Goal: Task Accomplishment & Management: Complete application form

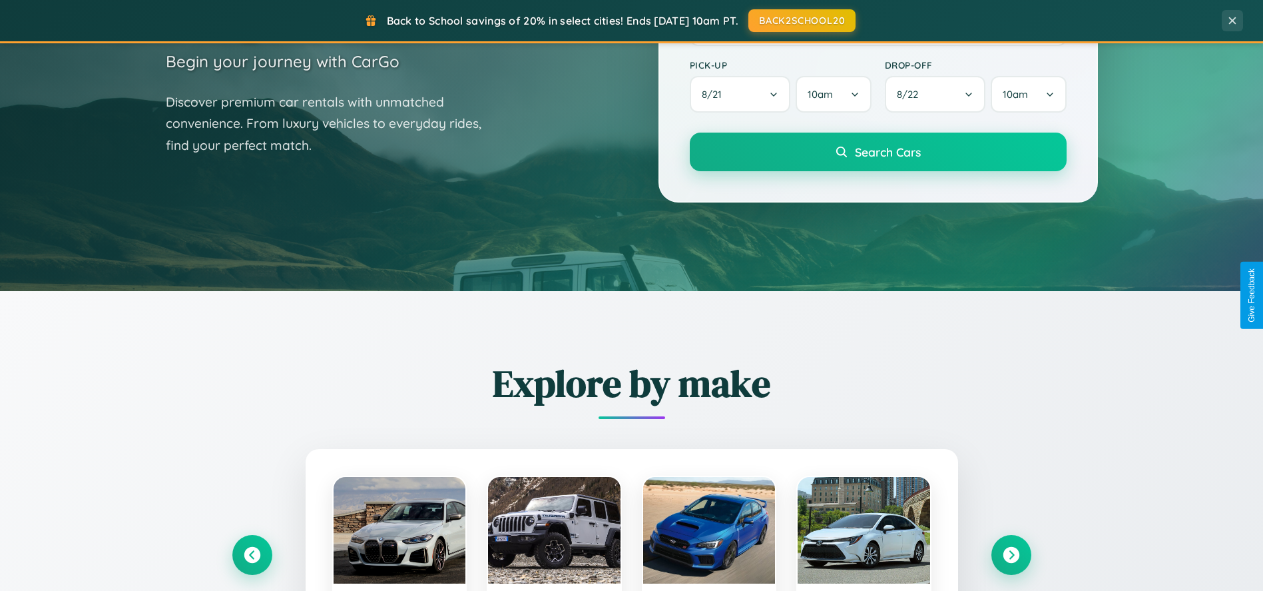
scroll to position [912, 0]
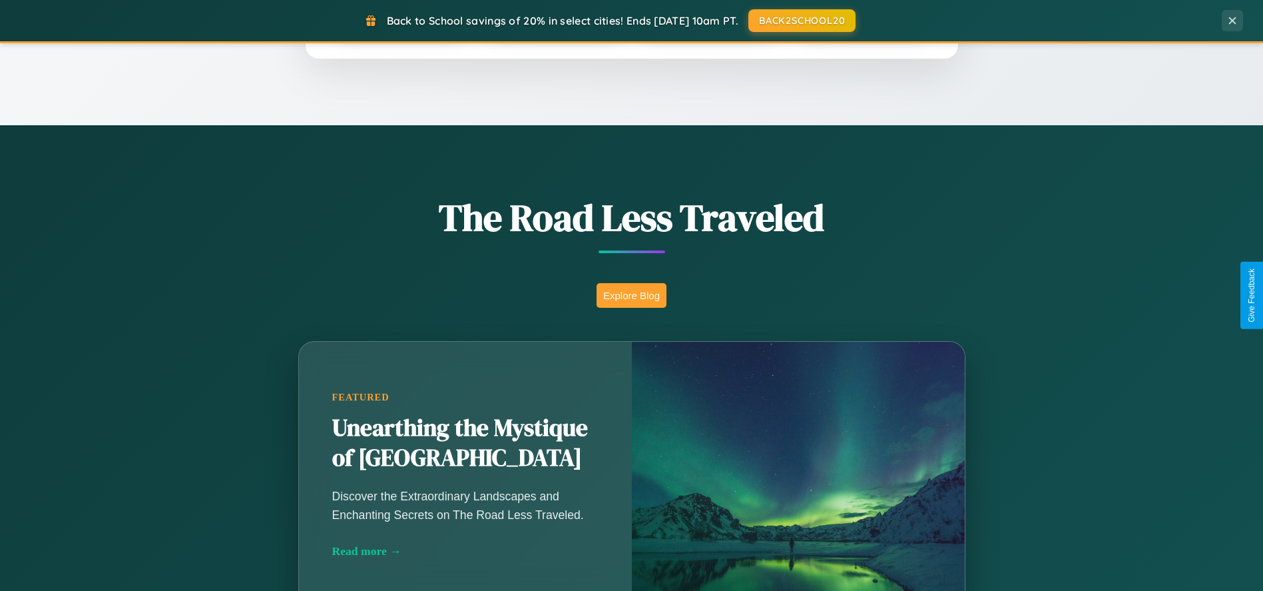
click at [631, 295] on button "Explore Blog" at bounding box center [632, 295] width 70 height 25
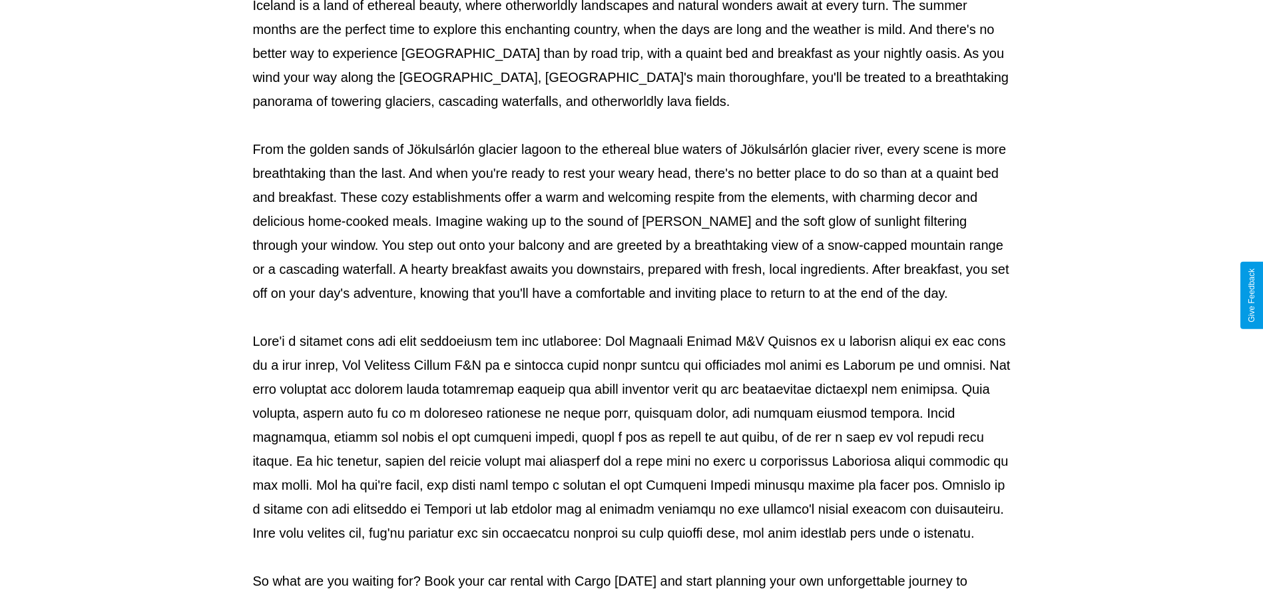
scroll to position [441, 0]
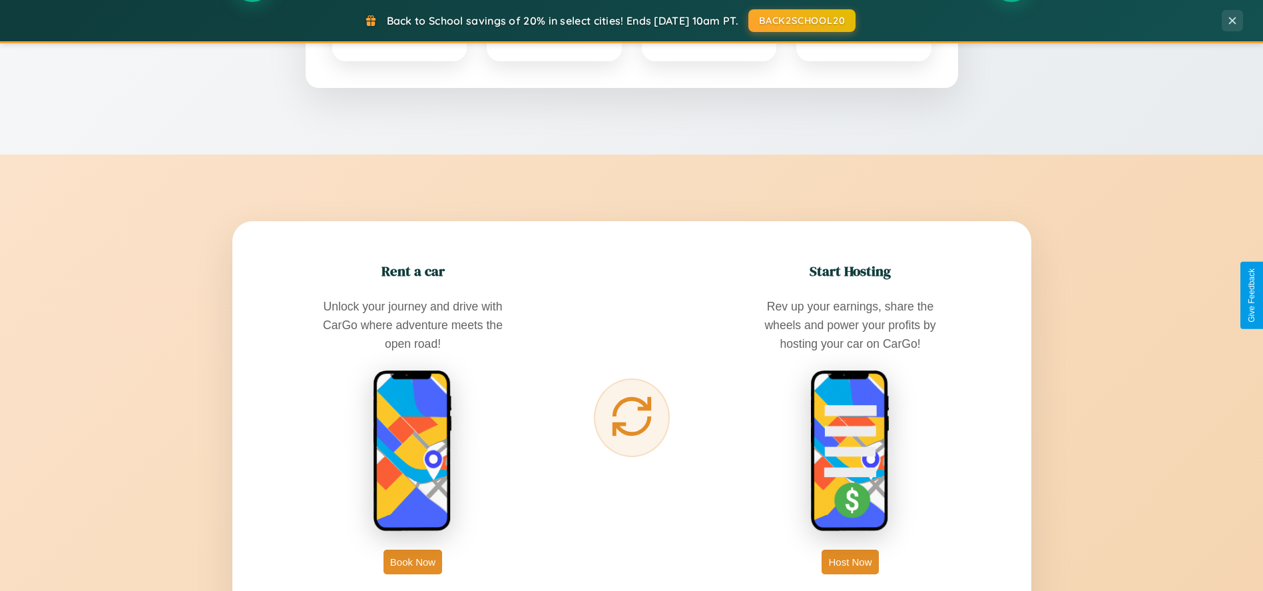
scroll to position [2557, 0]
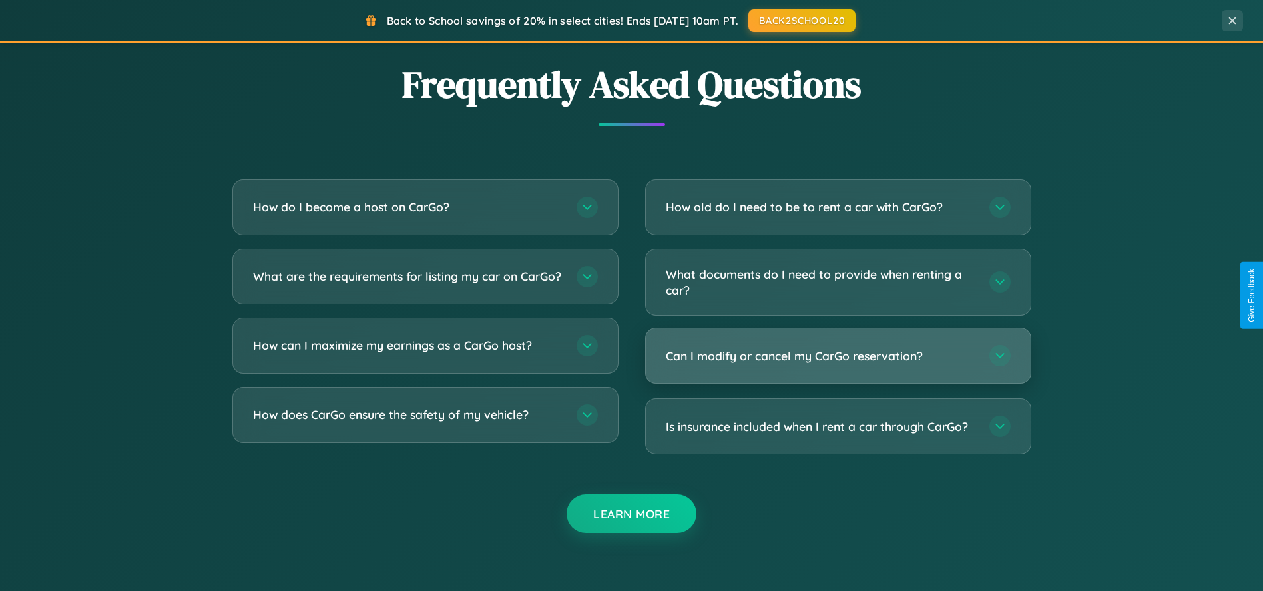
click at [838, 356] on h3 "Can I modify or cancel my CarGo reservation?" at bounding box center [821, 356] width 310 height 17
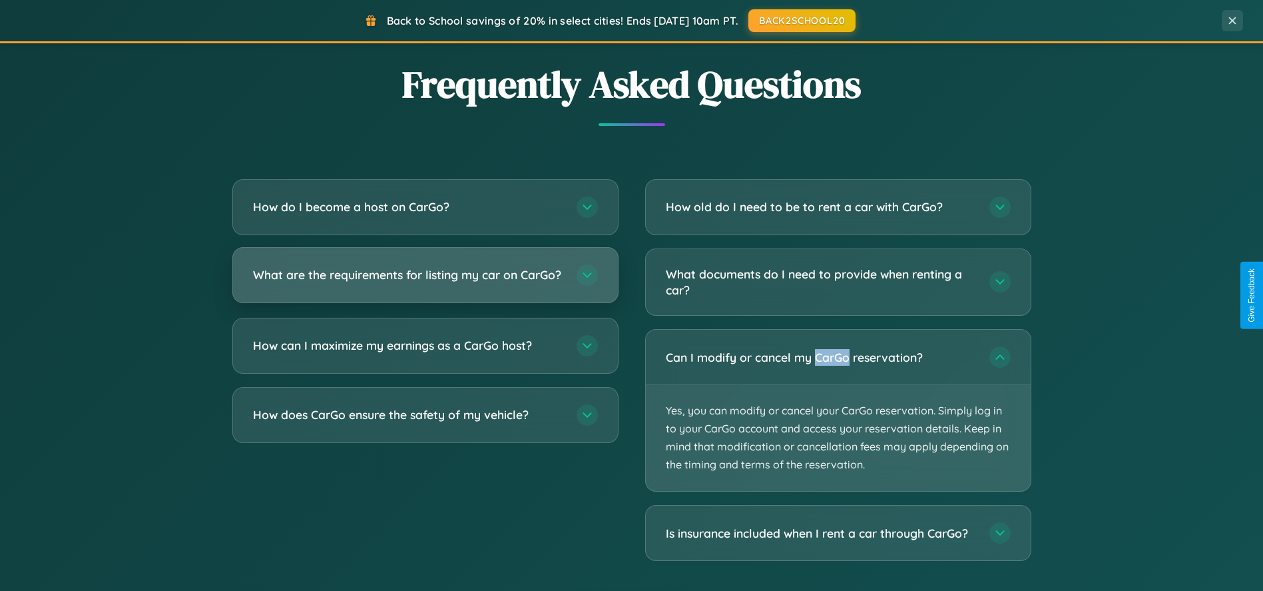
click at [425, 282] on h3 "What are the requirements for listing my car on CarGo?" at bounding box center [408, 274] width 310 height 17
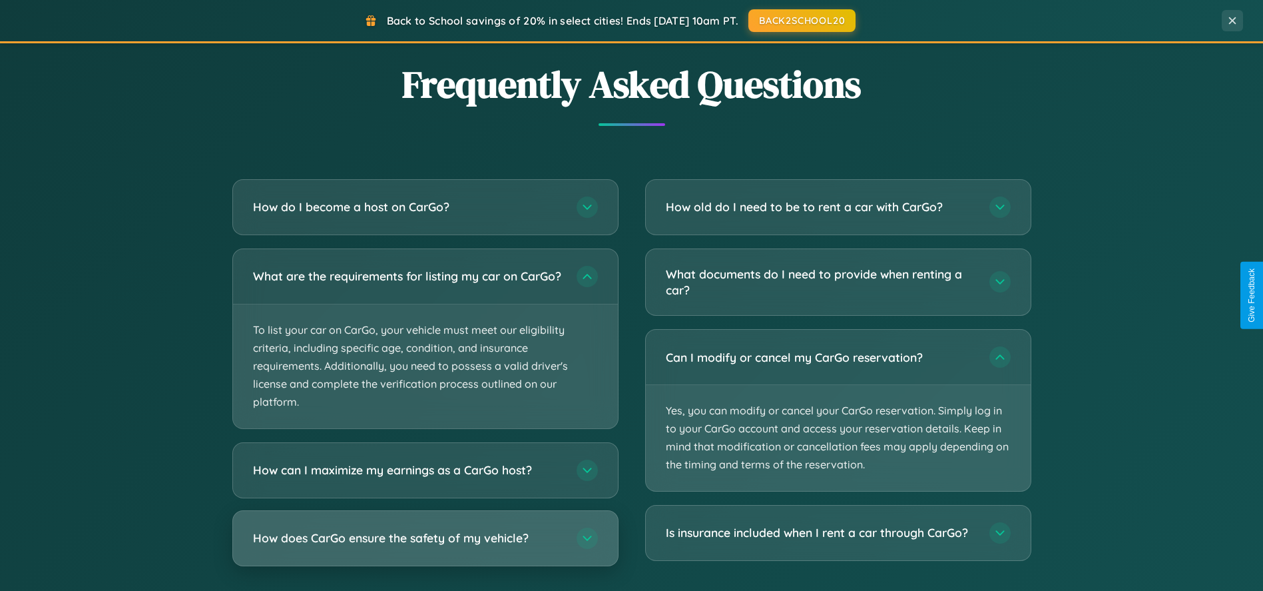
click at [425, 546] on h3 "How does CarGo ensure the safety of my vehicle?" at bounding box center [408, 537] width 310 height 17
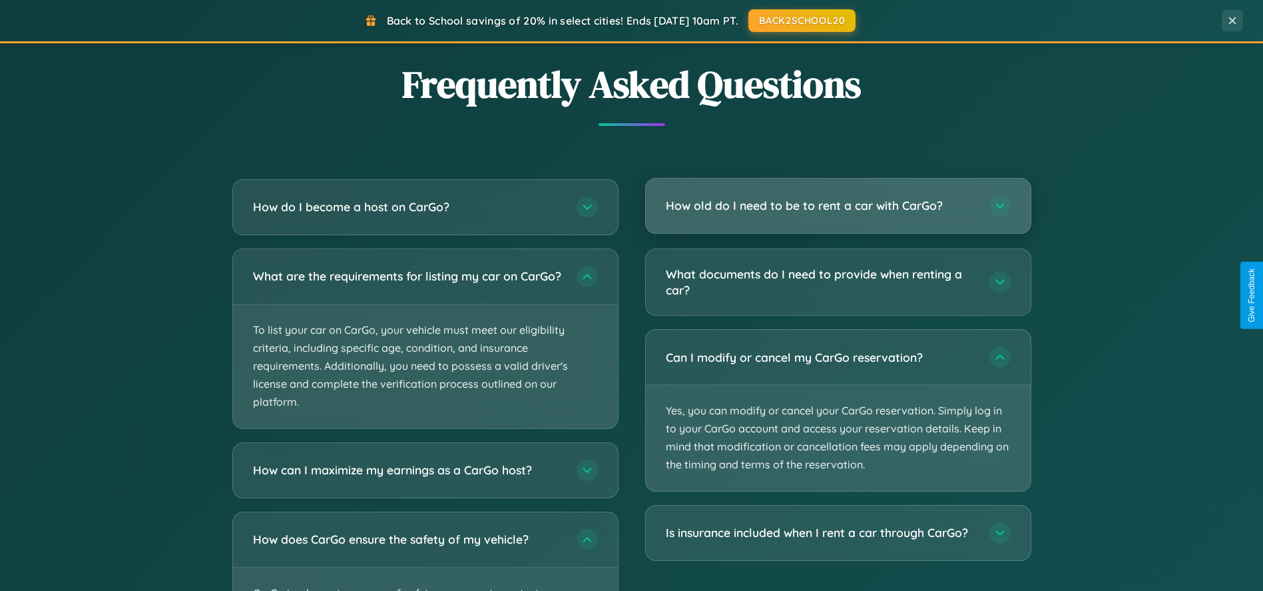
click at [838, 206] on h3 "How old do I need to be to rent a car with CarGo?" at bounding box center [821, 205] width 310 height 17
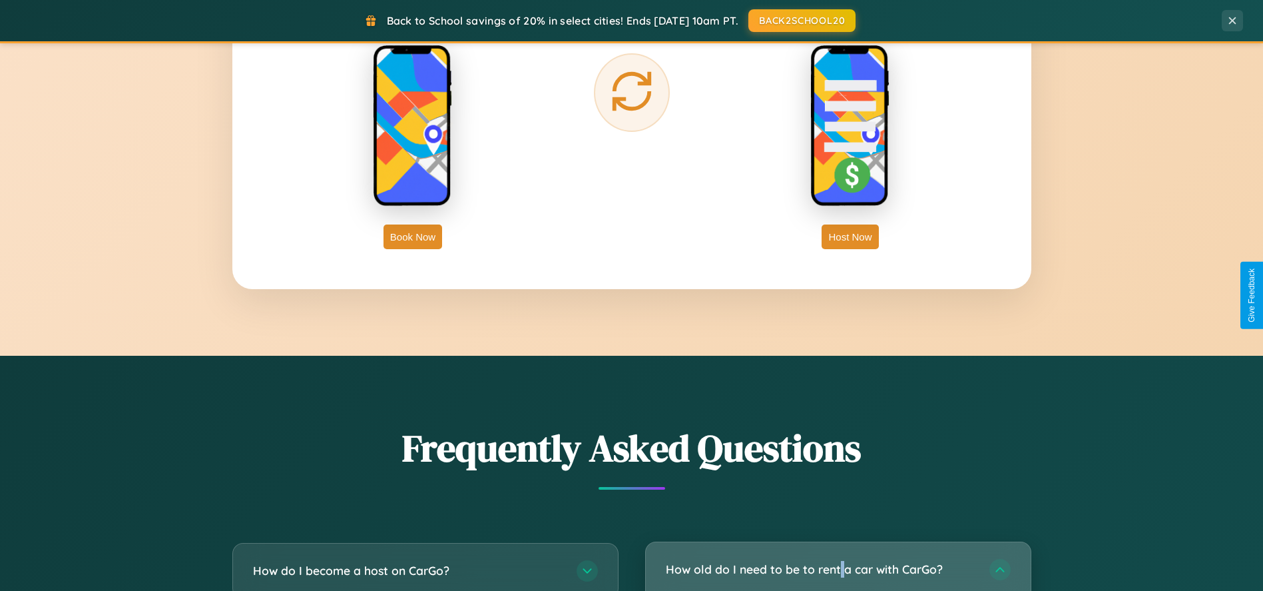
scroll to position [2135, 0]
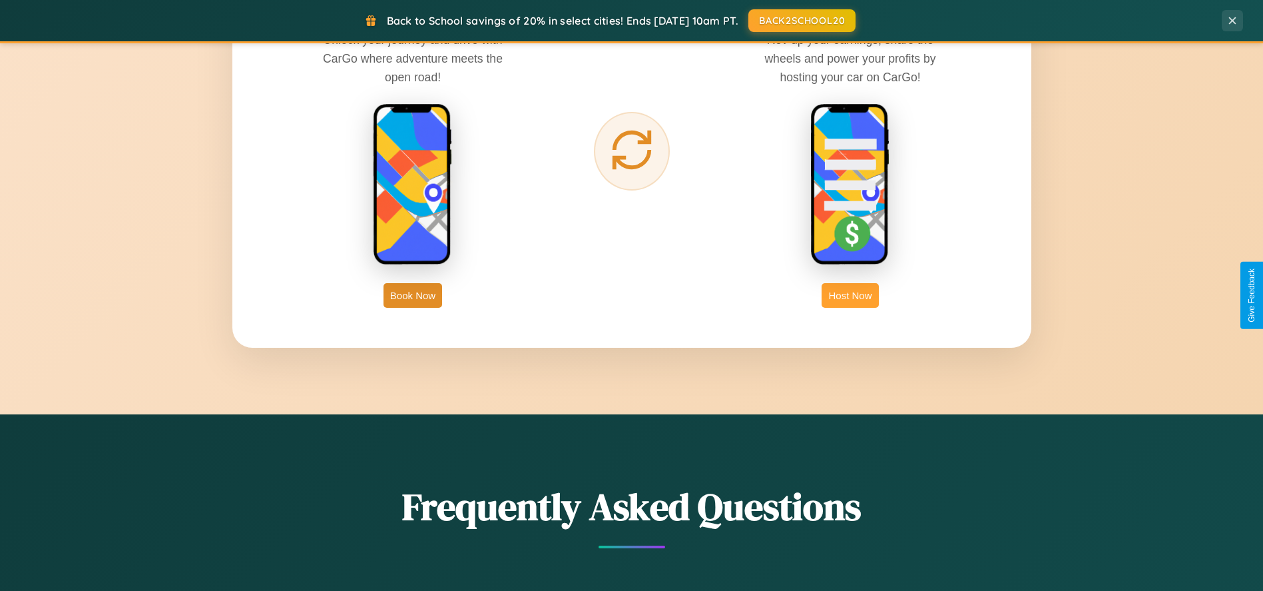
click at [850, 295] on button "Host Now" at bounding box center [850, 295] width 57 height 25
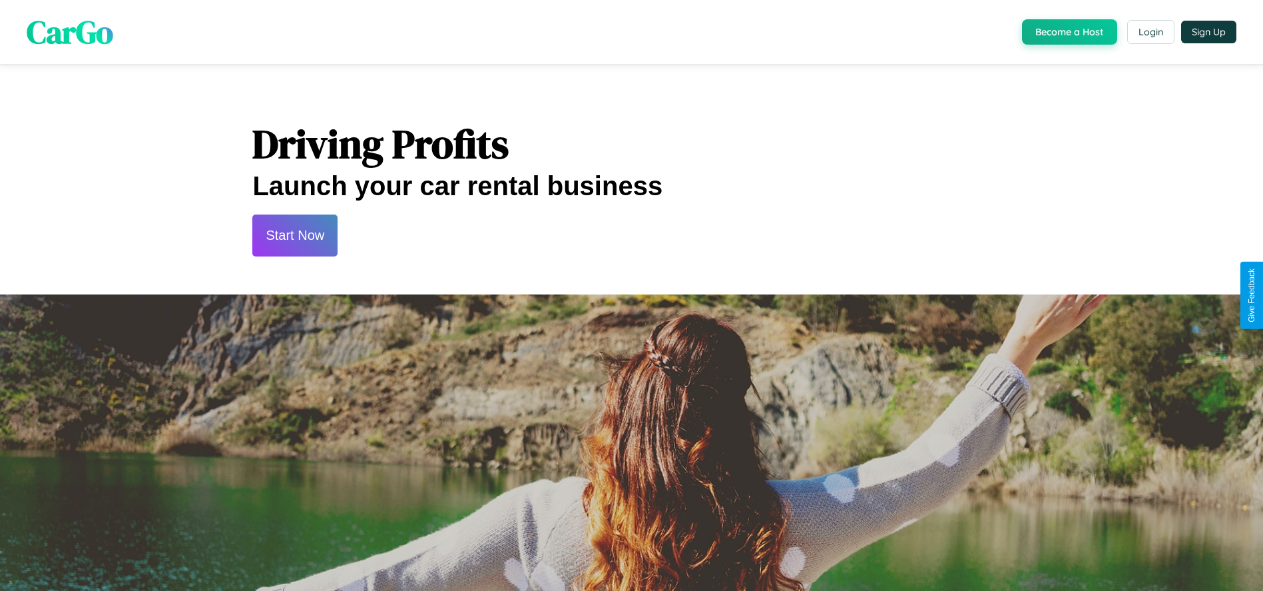
click at [295, 235] on button "Start Now" at bounding box center [294, 235] width 85 height 42
